Goal: Task Accomplishment & Management: Manage account settings

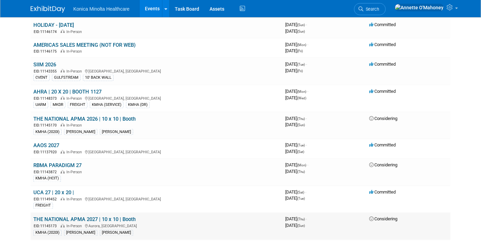
scroll to position [897, 0]
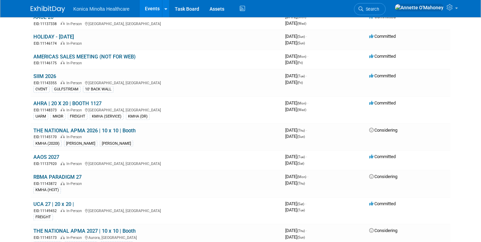
drag, startPoint x: 403, startPoint y: 9, endPoint x: 406, endPoint y: 8, distance: 3.8
click at [363, 9] on icon at bounding box center [361, 9] width 5 height 5
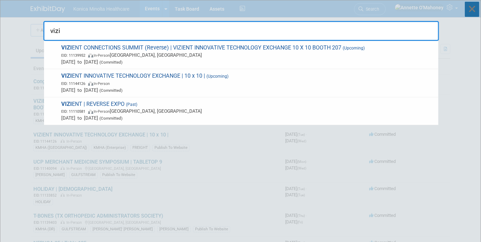
type input "vizi"
click at [473, 10] on icon at bounding box center [472, 9] width 14 height 15
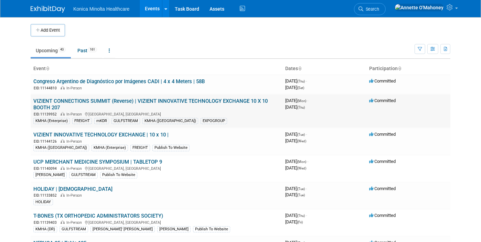
click at [147, 100] on link "VIZIENT CONNECTIONS SUMMIT (Reverse) | VIZIENT INNOVATIVE TECHNOLOGY EXCHANGE 1…" at bounding box center [150, 104] width 234 height 13
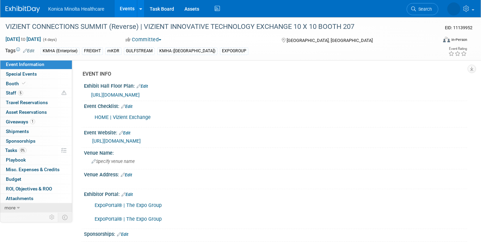
click at [13, 205] on span "more" at bounding box center [9, 208] width 11 height 6
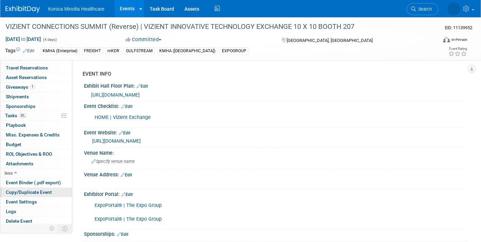
click at [38, 192] on span "Copy/Duplicate Event" at bounding box center [29, 193] width 46 height 6
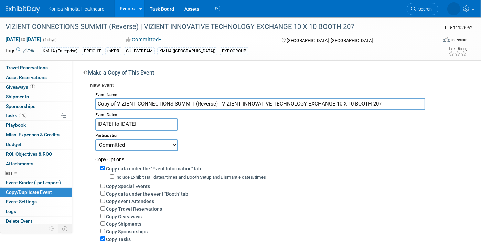
drag, startPoint x: 115, startPoint y: 104, endPoint x: 94, endPoint y: 105, distance: 21.7
click at [94, 105] on div "Event Name Copy of VIZIENT CONNECTIONS SUMMIT (Reverse) | VIZIENT INNOVATIVE TE…" at bounding box center [276, 205] width 372 height 230
drag, startPoint x: 198, startPoint y: 104, endPoint x: 421, endPoint y: 118, distance: 224.1
click at [421, 118] on div "Event Name VIZIENT CONNECTIONS SUMMIT (Reverse) | VIZIENT INNOVATIVE TECHNOLOGY…" at bounding box center [276, 205] width 372 height 230
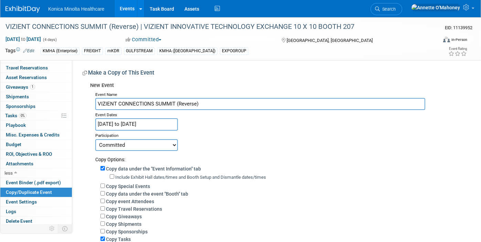
type input "VIZIENT CONNECTIONS SUMMIT (Reverse)"
click at [154, 125] on input "Sep 15, 2025 to Sep 18, 2025" at bounding box center [136, 124] width 83 height 12
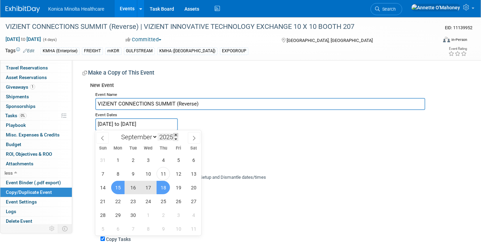
click at [175, 135] on span at bounding box center [175, 135] width 5 height 4
type input "2026"
click at [115, 200] on span "21" at bounding box center [117, 201] width 13 height 13
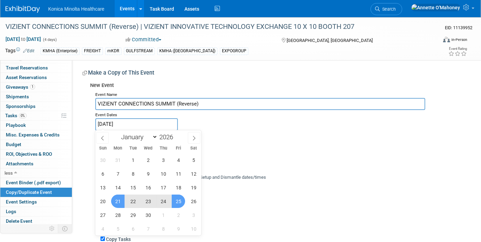
click at [177, 201] on span "25" at bounding box center [178, 201] width 13 height 13
type input "[DATE] to [DATE]"
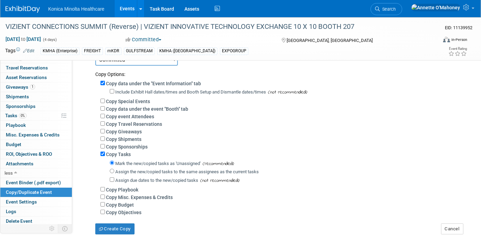
scroll to position [86, 0]
click at [103, 154] on input "Copy Tasks" at bounding box center [102, 153] width 4 height 4
checkbox input "false"
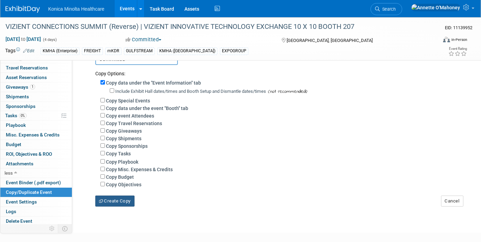
click at [118, 202] on button "Create Copy" at bounding box center [114, 201] width 39 height 11
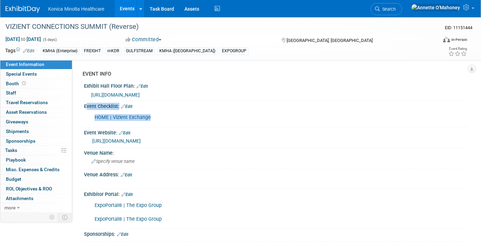
drag, startPoint x: 157, startPoint y: 116, endPoint x: 83, endPoint y: 116, distance: 74.0
click at [83, 116] on div "Event Checklist: Edit HOME | Vizient Exchange X" at bounding box center [274, 114] width 386 height 26
drag, startPoint x: 83, startPoint y: 116, endPoint x: 98, endPoint y: 116, distance: 15.8
click at [98, 116] on link "HOME | Vizient Exchange" at bounding box center [123, 118] width 56 height 6
click at [132, 106] on link "Edit" at bounding box center [126, 106] width 11 height 5
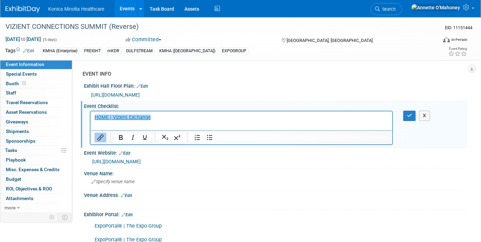
click at [160, 115] on p "﻿HOME | Vizient Exchange" at bounding box center [241, 117] width 294 height 7
click at [407, 114] on icon "button" at bounding box center [409, 115] width 5 height 5
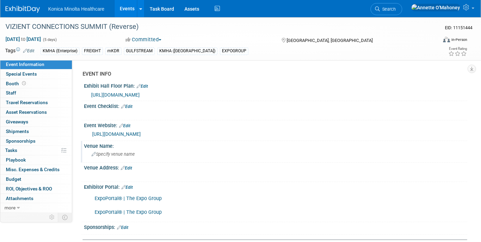
click at [132, 155] on span "Specify venue name" at bounding box center [113, 154] width 43 height 5
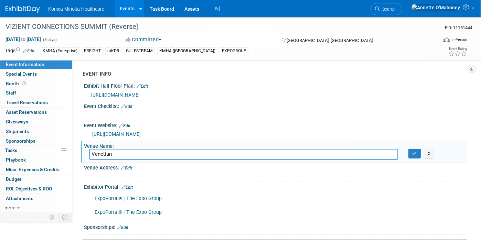
type input "Venetian"
click at [415, 156] on button "button" at bounding box center [414, 154] width 12 height 10
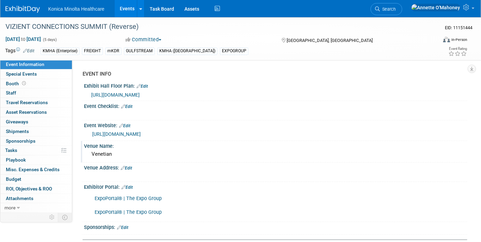
click at [127, 187] on link "Edit" at bounding box center [126, 187] width 11 height 5
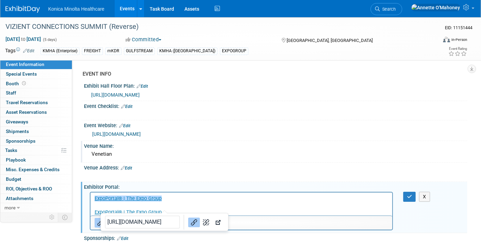
drag, startPoint x: 171, startPoint y: 198, endPoint x: 78, endPoint y: 199, distance: 93.3
click at [90, 199] on html "﻿ExpoPortal® | The Expo Group ExpoPortal® | The Expo Group" at bounding box center [241, 203] width 302 height 23
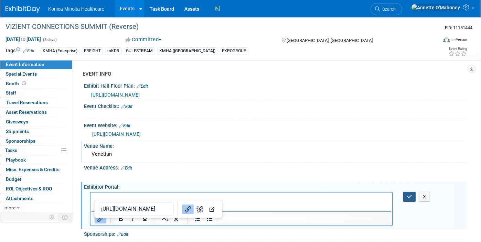
click at [407, 194] on icon "button" at bounding box center [409, 196] width 5 height 5
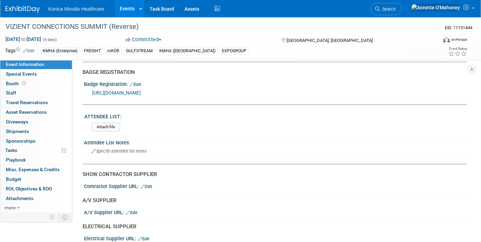
scroll to position [172, 0]
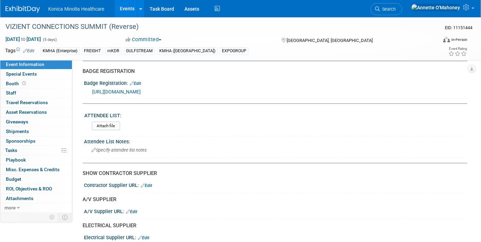
click at [220, 50] on div "EXPOGROUP" at bounding box center [234, 50] width 29 height 7
click at [31, 49] on link "Edit" at bounding box center [28, 51] width 11 height 5
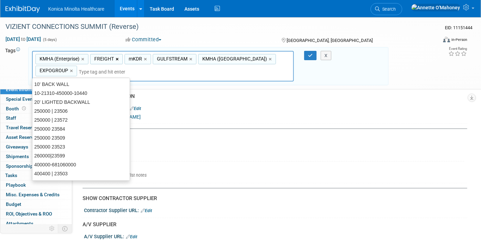
click at [116, 58] on link "×" at bounding box center [118, 59] width 4 height 8
type input "KMHA (Enterprise), mKDR, GULFSTREAM, KMHA (DDR), EXPOGROUP"
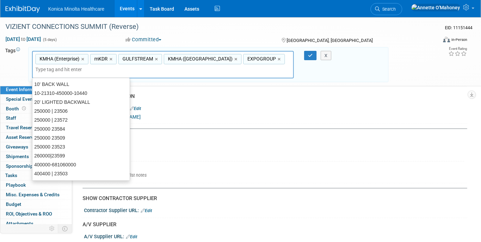
click at [115, 58] on div "mKDR ×" at bounding box center [103, 59] width 26 height 11
type input "mKDR"
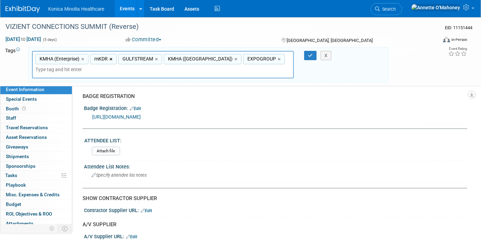
click at [109, 59] on link "×" at bounding box center [111, 59] width 4 height 8
click at [128, 59] on link "×" at bounding box center [129, 59] width 4 height 8
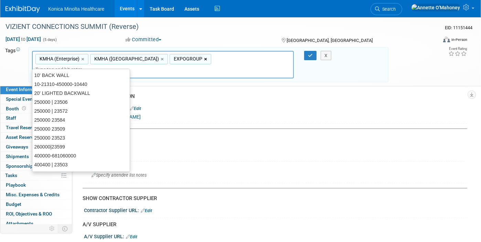
click at [161, 59] on link "×" at bounding box center [163, 59] width 4 height 8
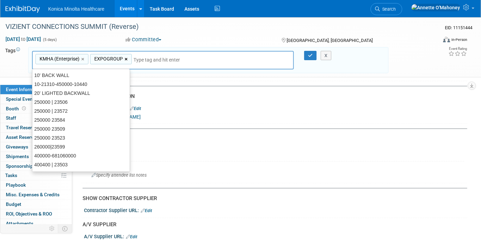
click at [126, 59] on link "×" at bounding box center [127, 59] width 4 height 8
type input "KMHA (Enterprise)"
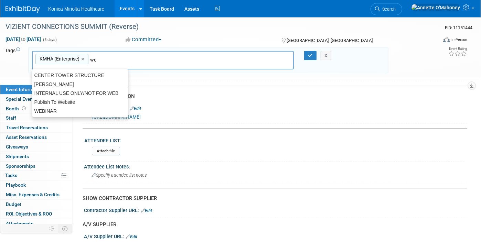
type input "w"
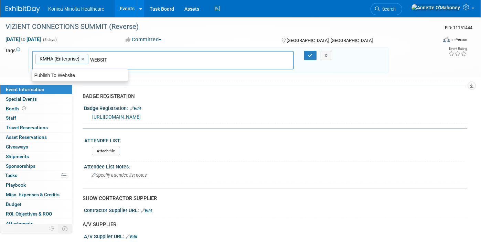
type input "WEBSITE"
type input "KMHA (Enterprise), WEBSITE"
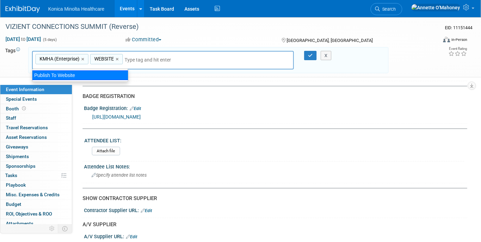
click at [50, 72] on div "Publish To Website" at bounding box center [80, 76] width 96 height 10
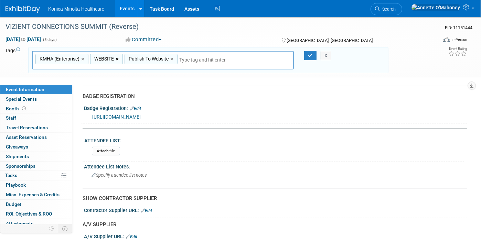
click at [117, 57] on link "×" at bounding box center [118, 59] width 4 height 8
type input "KMHA (Enterprise), Publish To Website"
click at [309, 55] on icon "button" at bounding box center [310, 55] width 5 height 4
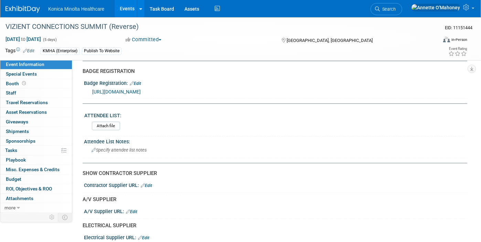
click at [126, 5] on link "Events" at bounding box center [127, 8] width 25 height 17
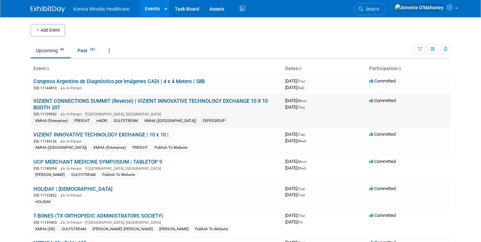
click at [194, 99] on link "VIZIENT CONNECTIONS SUMMIT (Reverse) | VIZIENT INNOVATIVE TECHNOLOGY EXCHANGE 1…" at bounding box center [150, 104] width 234 height 13
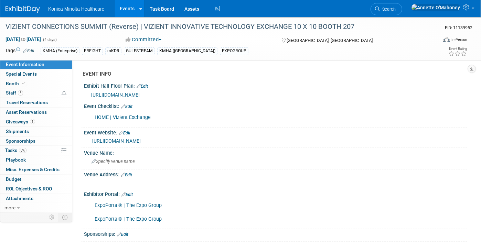
click at [138, 116] on link "HOME | Vizient Exchange" at bounding box center [123, 118] width 56 height 6
